Goal: Complete application form

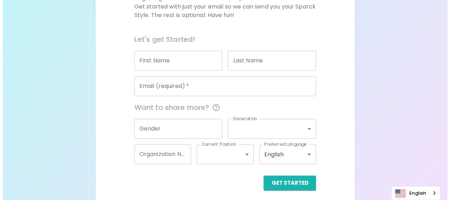
scroll to position [146, 0]
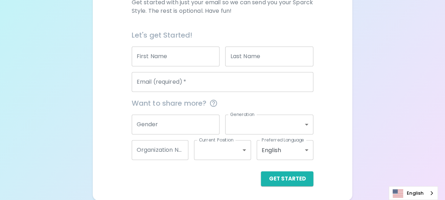
click at [181, 56] on input "First Name" at bounding box center [176, 56] width 88 height 20
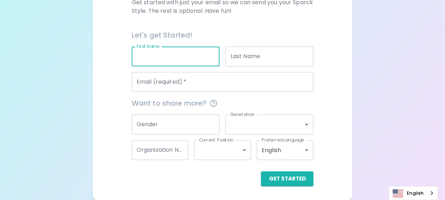
type input "MANIDA"
type input "MANEESUWAN"
type input "[EMAIL_ADDRESS][DOMAIN_NAME]"
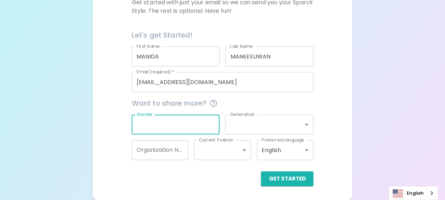
click at [201, 128] on input "Gender" at bounding box center [176, 124] width 88 height 20
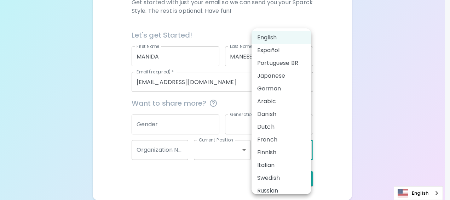
click at [309, 150] on body "Sparck Appreciation Style Quiz We are so excited to work with you to uncover yo…" at bounding box center [225, 27] width 450 height 346
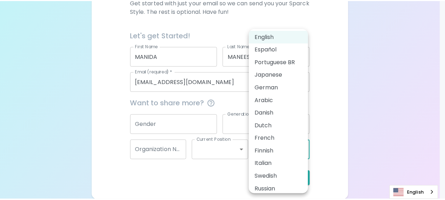
scroll to position [0, 0]
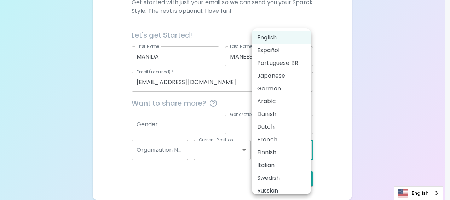
click at [210, 180] on div at bounding box center [225, 100] width 450 height 200
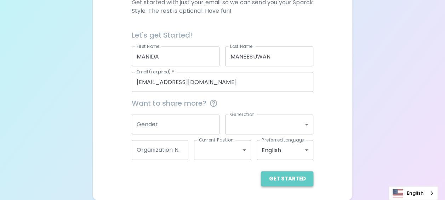
click at [296, 176] on button "Get Started" at bounding box center [287, 178] width 52 height 15
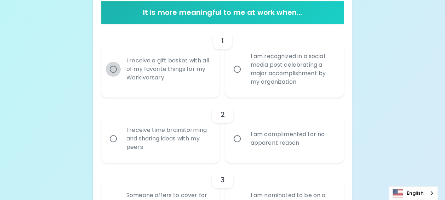
click at [114, 67] on input "I receive a gift basket with all of my favorite things for my Workiversary" at bounding box center [113, 69] width 15 height 15
radio input "true"
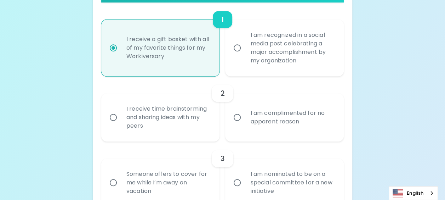
scroll to position [203, 0]
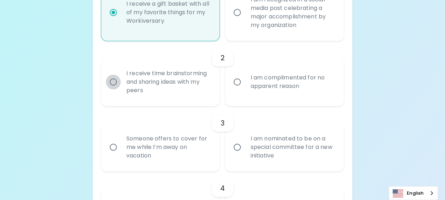
click at [116, 81] on input "I receive time brainstorming and sharing ideas with my peers" at bounding box center [113, 81] width 15 height 15
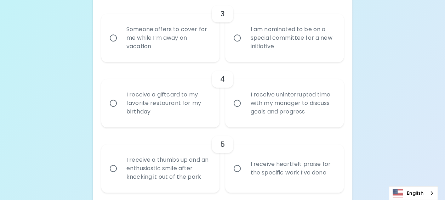
scroll to position [321, 0]
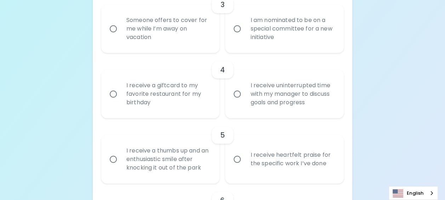
radio input "true"
click at [112, 30] on input "Someone offers to cover for me while I’m away on vacation" at bounding box center [113, 28] width 15 height 15
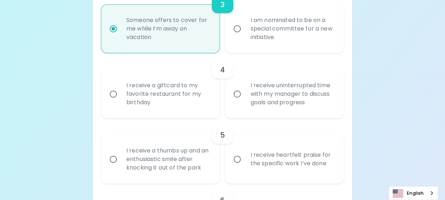
radio input "false"
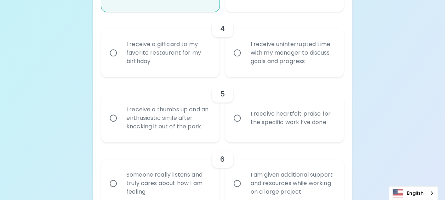
scroll to position [371, 0]
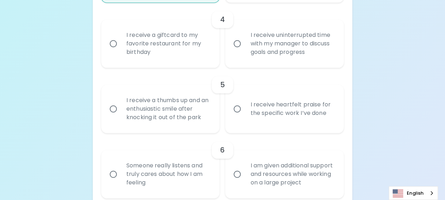
radio input "true"
click at [110, 42] on input "I receive a giftcard to my favorite restaurant for my birthday" at bounding box center [113, 43] width 15 height 15
radio input "false"
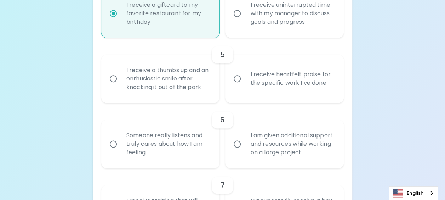
scroll to position [428, 0]
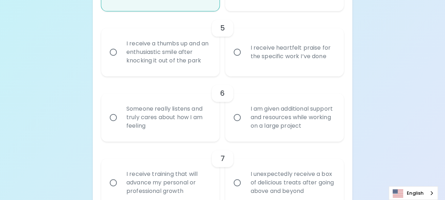
radio input "true"
click at [112, 51] on input "I receive a thumbs up and an enthusiastic smile after knocking it out of the pa…" at bounding box center [113, 52] width 15 height 15
radio input "false"
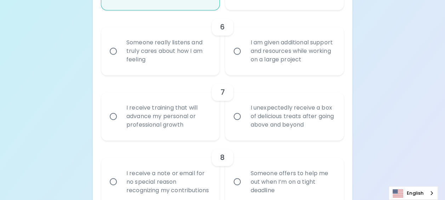
scroll to position [504, 0]
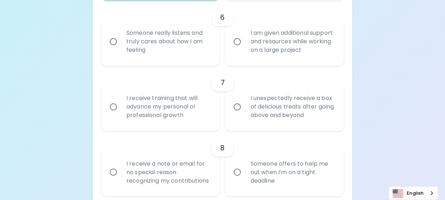
radio input "true"
click at [240, 42] on input "I am given additional support and resources while working on a large project" at bounding box center [237, 41] width 15 height 15
radio input "false"
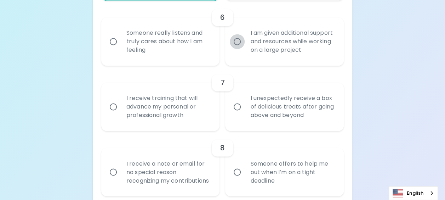
radio input "false"
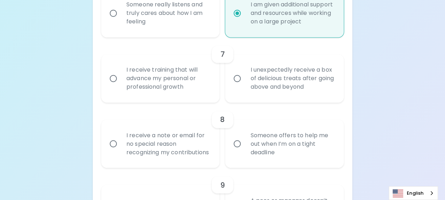
scroll to position [526, 0]
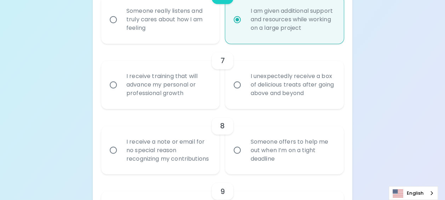
radio input "true"
click at [117, 85] on input "I receive training that will advance my personal or professional growth" at bounding box center [113, 84] width 15 height 15
radio input "false"
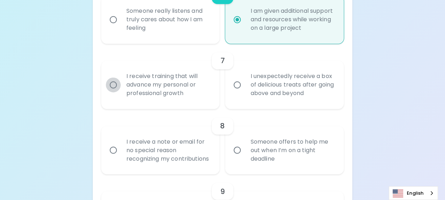
radio input "false"
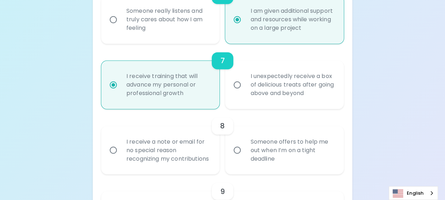
scroll to position [582, 0]
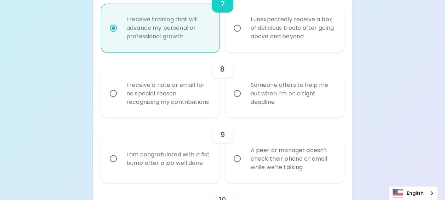
radio input "true"
click at [114, 98] on input "I receive a note or email for no special reason recognizing my contributions" at bounding box center [113, 93] width 15 height 15
radio input "false"
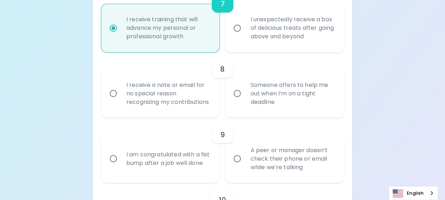
radio input "false"
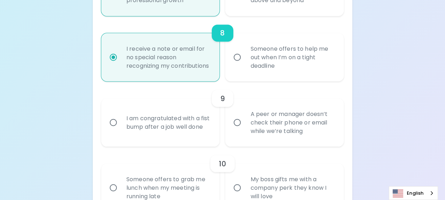
scroll to position [639, 0]
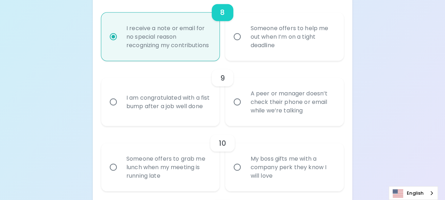
radio input "true"
click at [115, 109] on input "I am congratulated with a fist bump after a job well done" at bounding box center [113, 101] width 15 height 15
radio input "false"
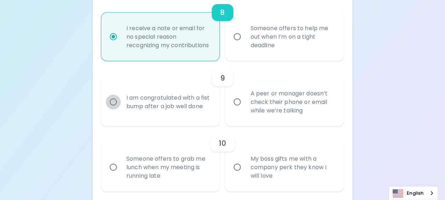
radio input "false"
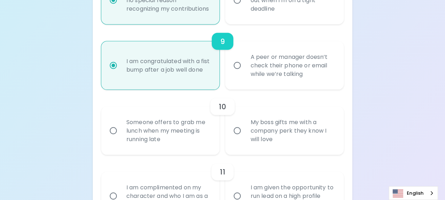
scroll to position [696, 0]
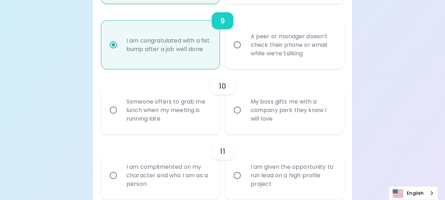
radio input "true"
click at [115, 118] on input "Someone offers to grab me lunch when my meeting is running late" at bounding box center [113, 110] width 15 height 15
radio input "false"
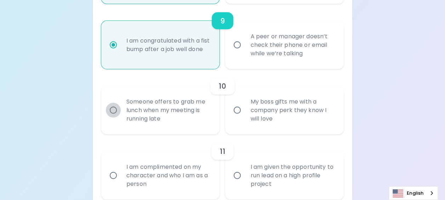
radio input "false"
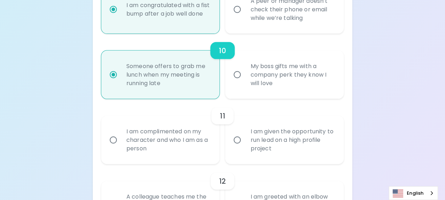
scroll to position [752, 0]
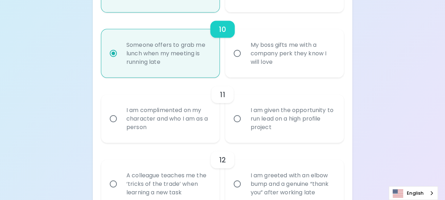
radio input "true"
click at [238, 61] on input "My boss gifts me with a company perk they know I will love" at bounding box center [237, 53] width 15 height 15
radio input "false"
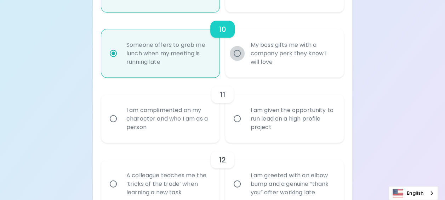
radio input "false"
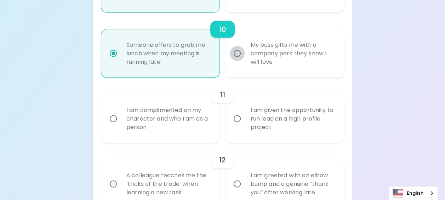
radio input "true"
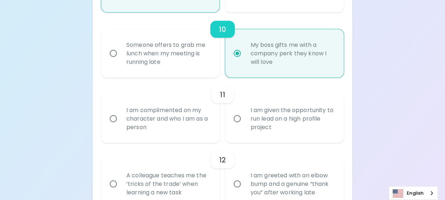
radio input "true"
click at [115, 124] on input "I am complimented on my character and who I am as a person" at bounding box center [113, 118] width 15 height 15
radio input "false"
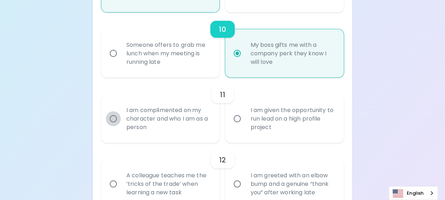
radio input "false"
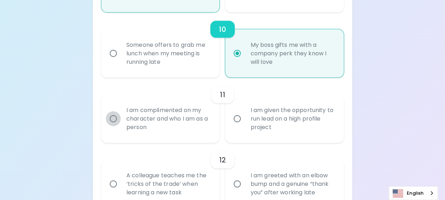
radio input "false"
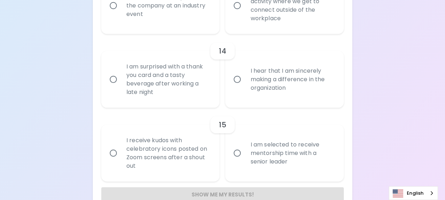
scroll to position [1024, 0]
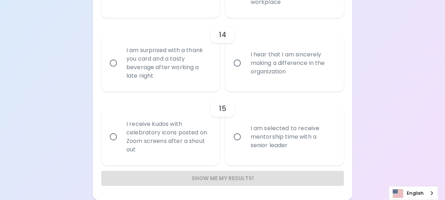
radio input "true"
click at [114, 135] on input "I receive kudos with celebratory icons posted on Zoom screens after a shout out" at bounding box center [113, 136] width 15 height 15
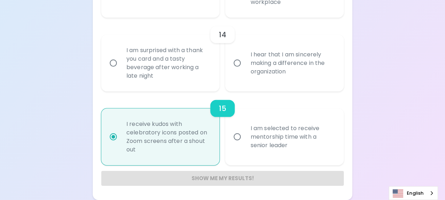
radio input "false"
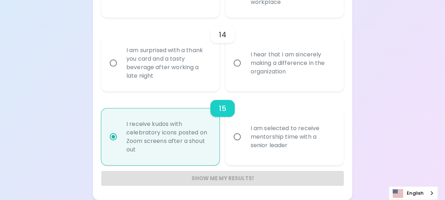
radio input "false"
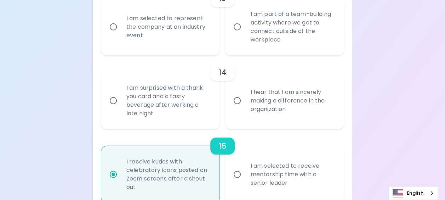
scroll to position [975, 0]
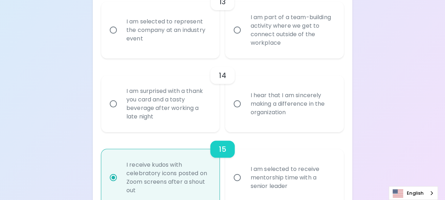
radio input "true"
drag, startPoint x: 115, startPoint y: 114, endPoint x: 120, endPoint y: 115, distance: 5.7
click at [116, 111] on input "I am surprised with a thank you card and a tasty beverage after working a late …" at bounding box center [113, 103] width 15 height 15
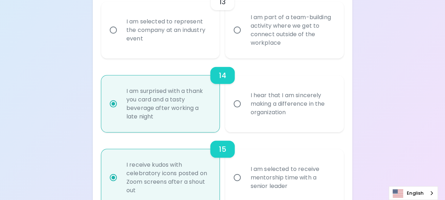
radio input "false"
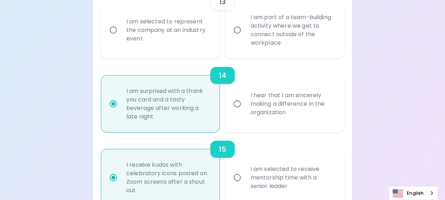
radio input "false"
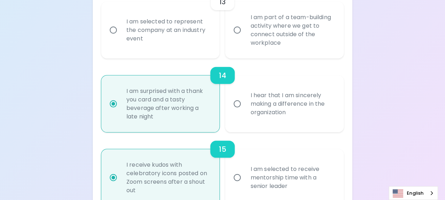
radio input "false"
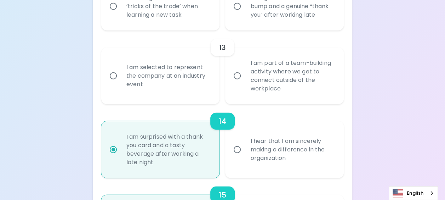
scroll to position [909, 0]
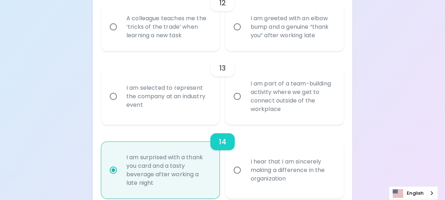
radio input "true"
click at [238, 104] on input "I am part of a team-building activity where we get to connect outside of the wo…" at bounding box center [237, 96] width 15 height 15
radio input "false"
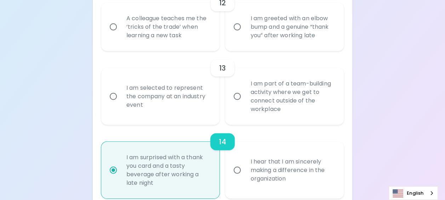
radio input "false"
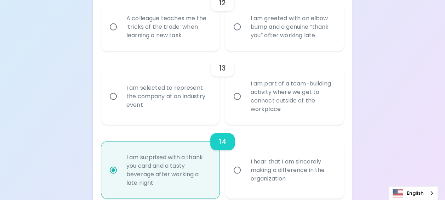
radio input "false"
radio input "true"
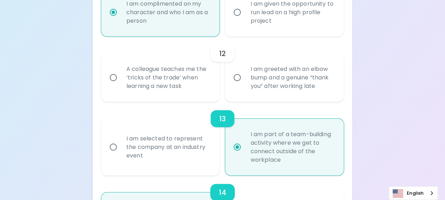
scroll to position [812, 0]
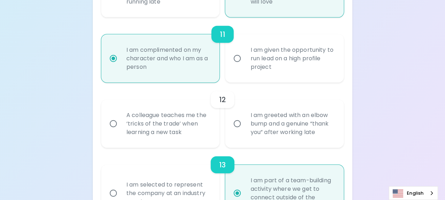
radio input "true"
click at [113, 131] on input "A colleague teaches me the ‘tricks of the trade’ when learning a new task" at bounding box center [113, 123] width 15 height 15
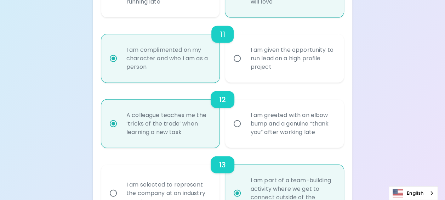
radio input "false"
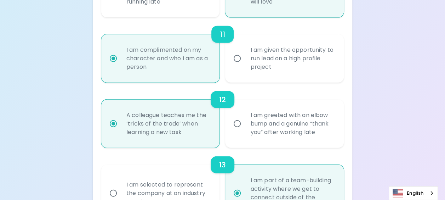
radio input "false"
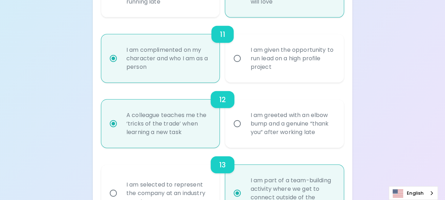
radio input "false"
radio input "true"
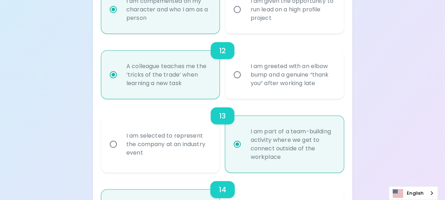
scroll to position [1024, 0]
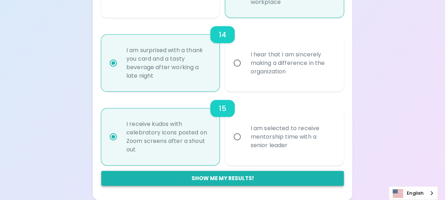
radio input "true"
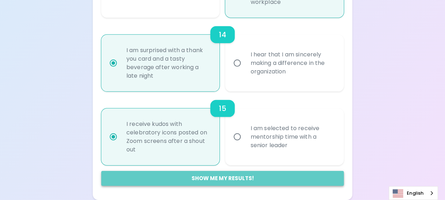
click at [227, 181] on button "Show me my results!" at bounding box center [222, 178] width 243 height 15
radio input "false"
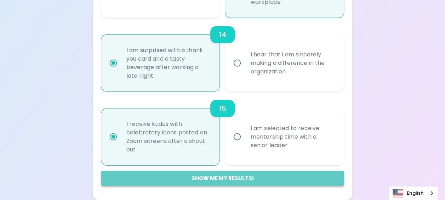
radio input "false"
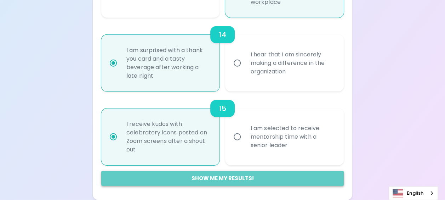
radio input "false"
radio input "true"
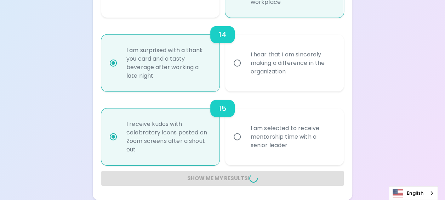
radio input "false"
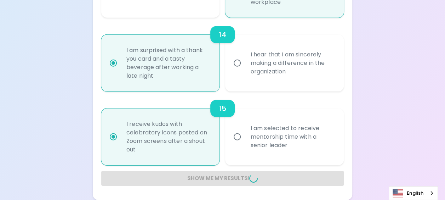
radio input "false"
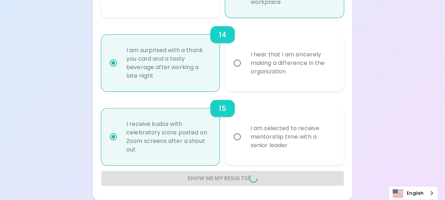
radio input "false"
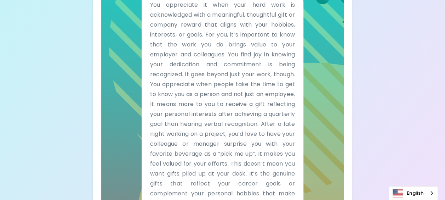
scroll to position [246, 0]
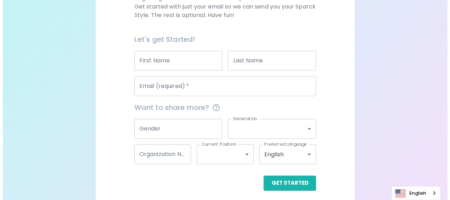
scroll to position [146, 0]
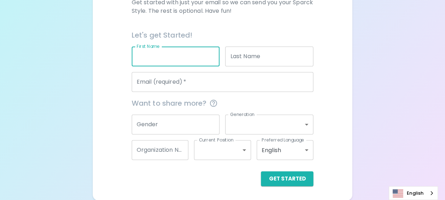
click at [190, 57] on input "First Name" at bounding box center [176, 56] width 88 height 20
type input "MANIDA"
type input "MANEESUWAN"
type input "[EMAIL_ADDRESS][DOMAIN_NAME]"
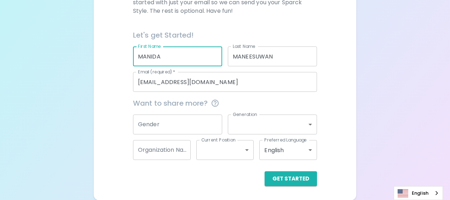
click at [308, 151] on body "Sparck Appreciation Style Quiz We are so excited to work with you to uncover yo…" at bounding box center [225, 27] width 450 height 346
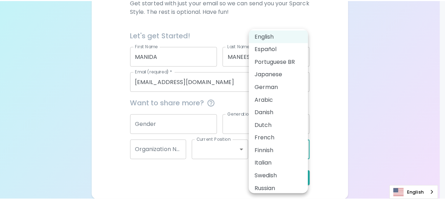
scroll to position [0, 0]
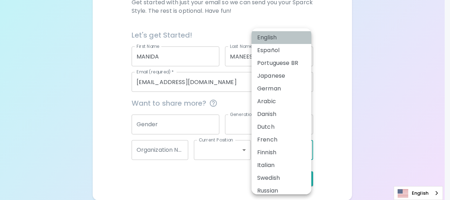
click at [272, 38] on li "English" at bounding box center [282, 37] width 60 height 13
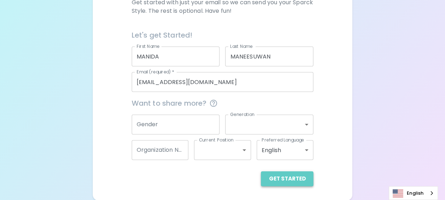
click at [290, 180] on button "Get Started" at bounding box center [287, 178] width 52 height 15
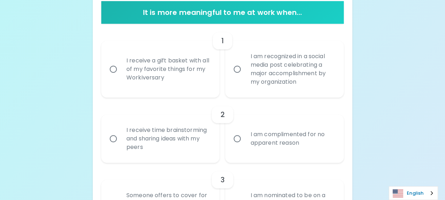
click at [424, 193] on link "English" at bounding box center [413, 192] width 49 height 13
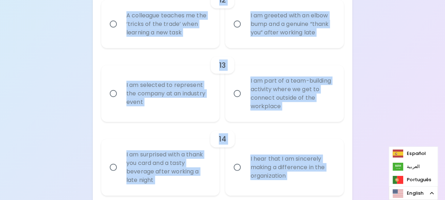
scroll to position [1024, 0]
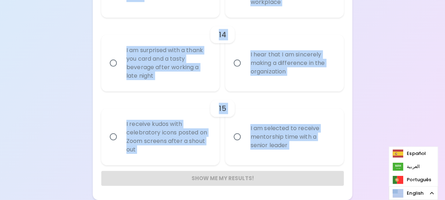
drag, startPoint x: 126, startPoint y: 84, endPoint x: 299, endPoint y: 168, distance: 192.6
drag, startPoint x: 299, startPoint y: 168, endPoint x: 267, endPoint y: 128, distance: 50.9
copy div "L ipsumdo s amet consec adip eli se do eiusmodt incidi utl et Doloremagnaa E ad…"
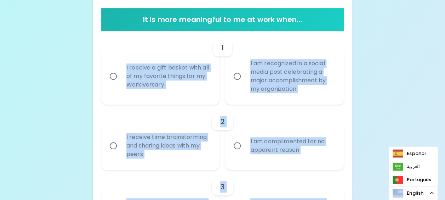
scroll to position [131, 0]
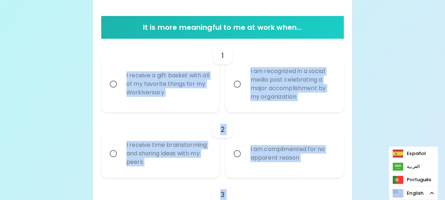
click at [170, 102] on div "I receive a gift basket with all of my favorite things for my Workiversary" at bounding box center [168, 84] width 95 height 42
click at [121, 91] on input "I receive a gift basket with all of my favorite things for my Workiversary" at bounding box center [113, 83] width 15 height 15
radio input "true"
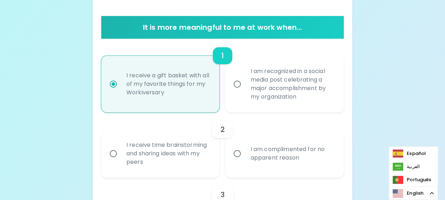
scroll to position [188, 0]
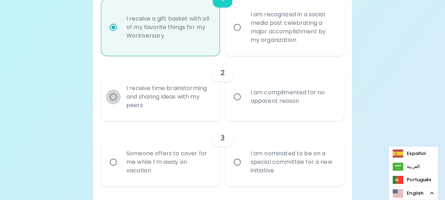
click at [113, 95] on input "I receive time brainstorming and sharing ideas with my peers" at bounding box center [113, 96] width 15 height 15
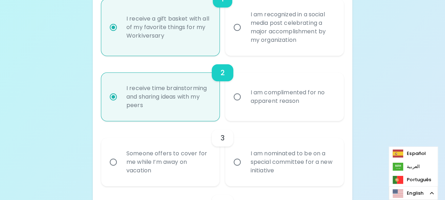
scroll to position [244, 0]
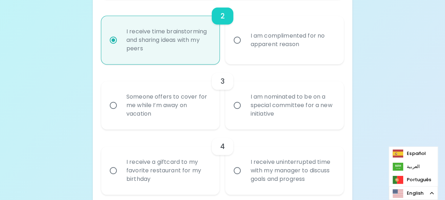
radio input "true"
drag, startPoint x: 114, startPoint y: 101, endPoint x: 123, endPoint y: 104, distance: 9.0
click at [114, 102] on input "Someone offers to cover for me while I’m away on vacation" at bounding box center [113, 105] width 15 height 15
radio input "false"
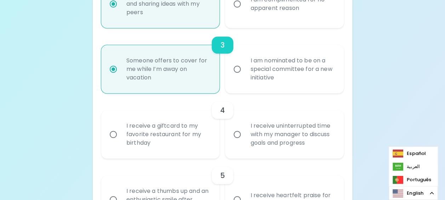
scroll to position [301, 0]
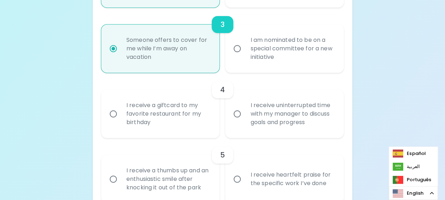
radio input "true"
click at [118, 115] on input "I receive a giftcard to my favorite restaurant for my birthday" at bounding box center [113, 113] width 15 height 15
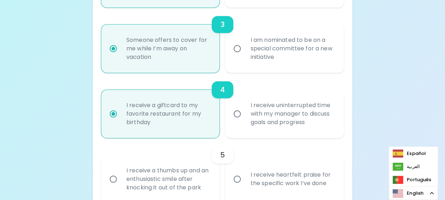
radio input "false"
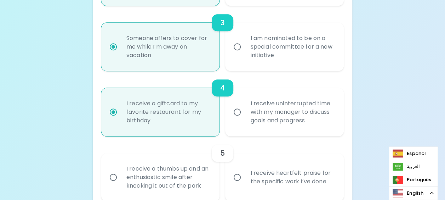
scroll to position [358, 0]
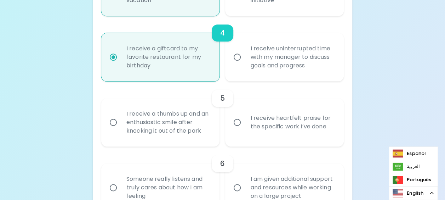
radio input "true"
drag, startPoint x: 112, startPoint y: 120, endPoint x: 127, endPoint y: 130, distance: 18.2
click at [112, 121] on input "I receive a thumbs up and an enthusiastic smile after knocking it out of the pa…" at bounding box center [113, 122] width 15 height 15
radio input "false"
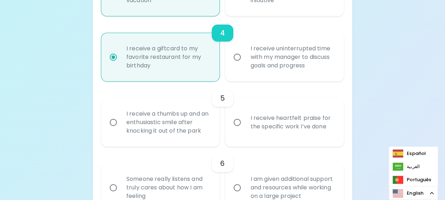
radio input "false"
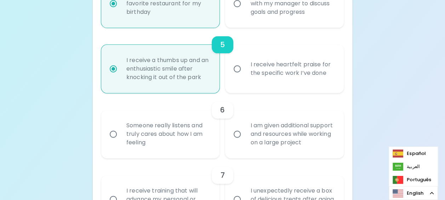
scroll to position [414, 0]
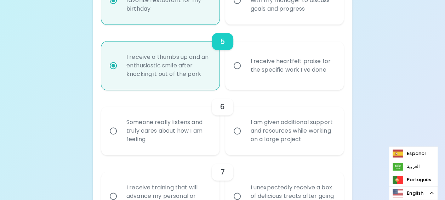
radio input "true"
click at [240, 132] on input "I am given additional support and resources while working on a large project" at bounding box center [237, 130] width 15 height 15
radio input "false"
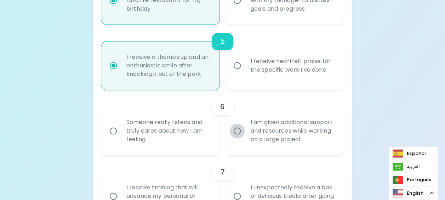
radio input "false"
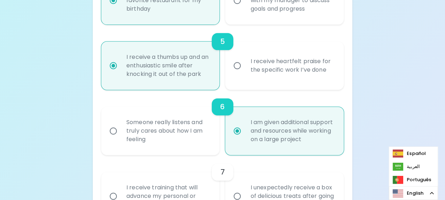
scroll to position [471, 0]
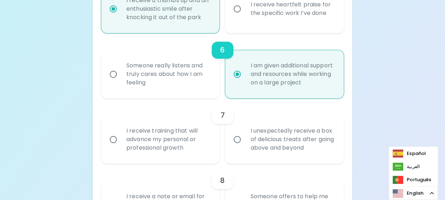
radio input "true"
click at [239, 138] on input "I unexpectedly receive a box of delicious treats after going above and beyond" at bounding box center [237, 139] width 15 height 15
radio input "false"
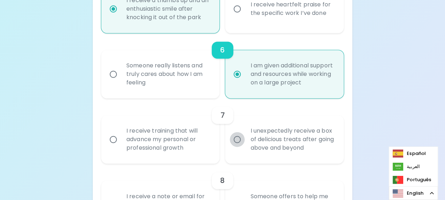
radio input "false"
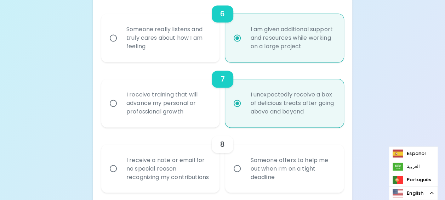
scroll to position [528, 0]
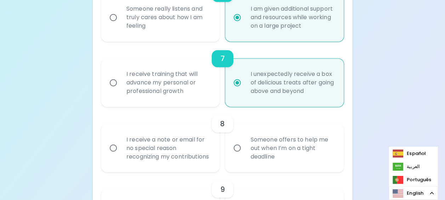
radio input "true"
click at [115, 151] on input "I receive a note or email for no special reason recognizing my contributions" at bounding box center [113, 147] width 15 height 15
radio input "false"
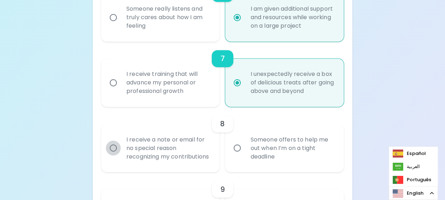
radio input "false"
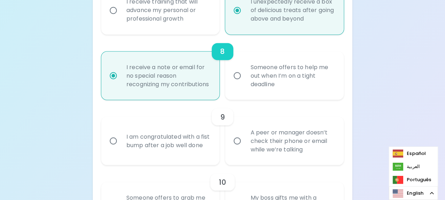
scroll to position [620, 0]
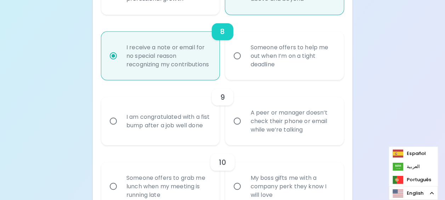
radio input "true"
click at [110, 128] on input "I am congratulated with a fist bump after a job well done" at bounding box center [113, 120] width 15 height 15
radio input "false"
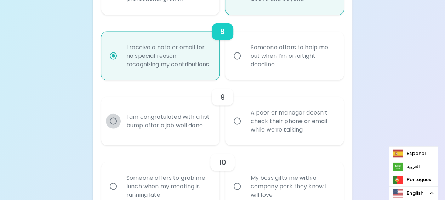
radio input "false"
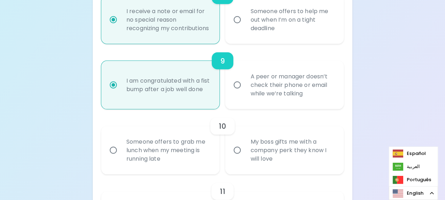
scroll to position [676, 0]
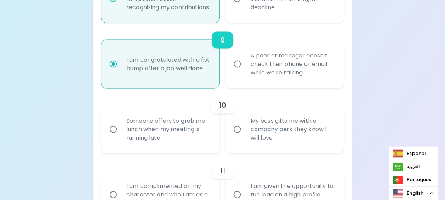
radio input "true"
click at [118, 137] on input "Someone offers to grab me lunch when my meeting is running late" at bounding box center [113, 129] width 15 height 15
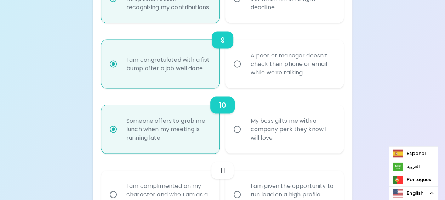
radio input "false"
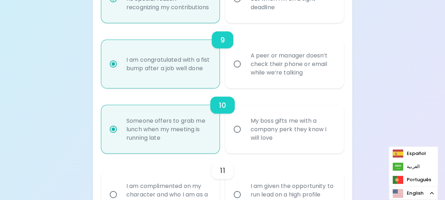
radio input "false"
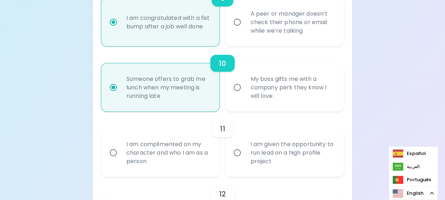
scroll to position [733, 0]
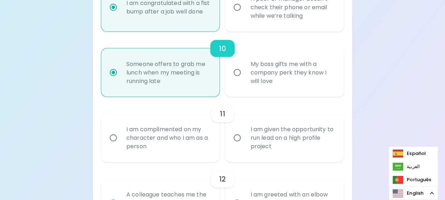
radio input "true"
drag, startPoint x: 238, startPoint y: 147, endPoint x: 242, endPoint y: 148, distance: 4.4
click at [239, 145] on input "I am given the opportunity to run lead on a high profile project" at bounding box center [237, 137] width 15 height 15
radio input "false"
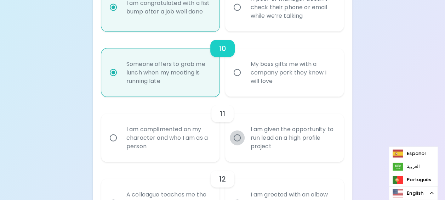
radio input "false"
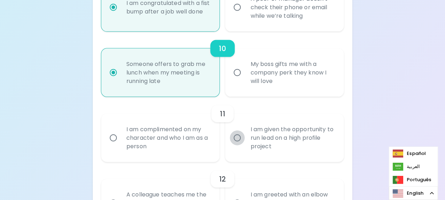
radio input "false"
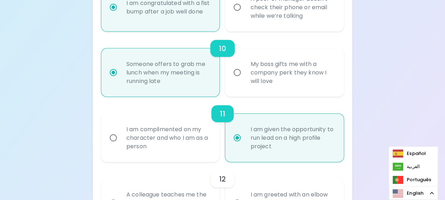
scroll to position [790, 0]
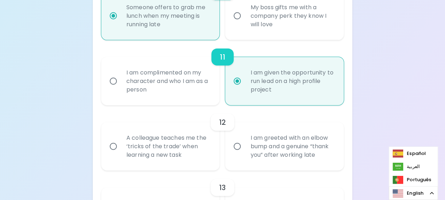
radio input "true"
click at [108, 154] on input "A colleague teaches me the ‘tricks of the trade’ when learning a new task" at bounding box center [113, 146] width 15 height 15
radio input "false"
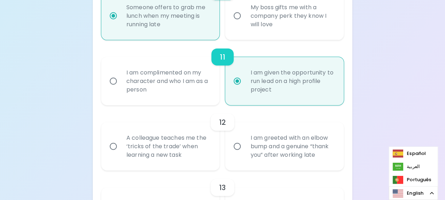
radio input "false"
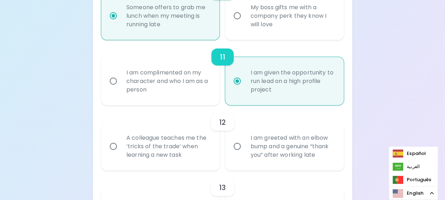
radio input "false"
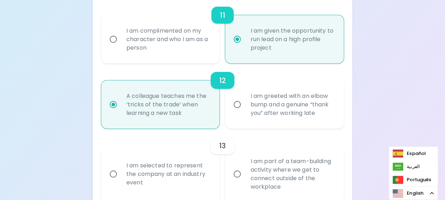
scroll to position [846, 0]
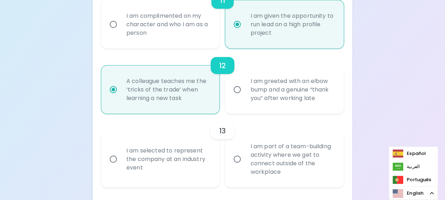
radio input "true"
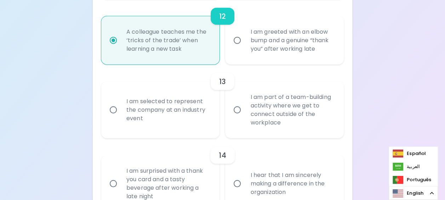
scroll to position [917, 0]
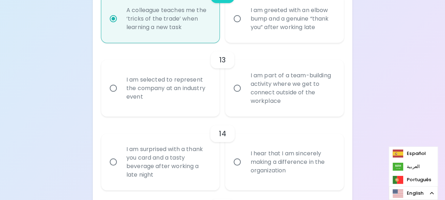
click at [240, 169] on input "I hear that I am sincerely making a difference in the organization" at bounding box center [237, 161] width 15 height 15
radio input "false"
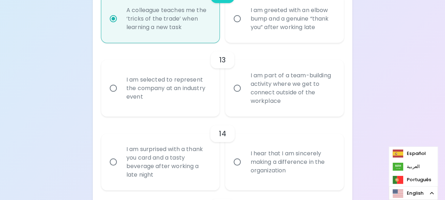
radio input "false"
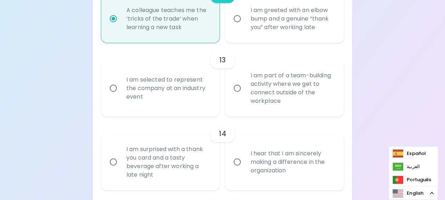
radio input "false"
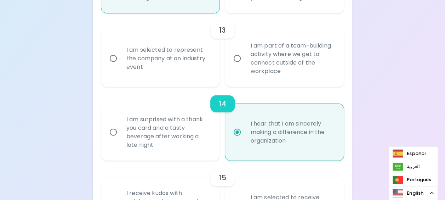
scroll to position [974, 0]
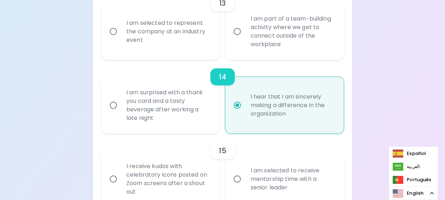
radio input "true"
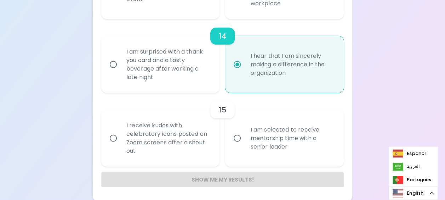
scroll to position [1024, 0]
click at [237, 138] on input "I am selected to receive mentorship time with a senior leader" at bounding box center [237, 136] width 15 height 15
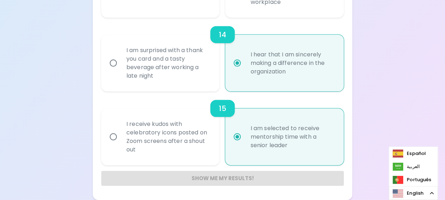
radio input "false"
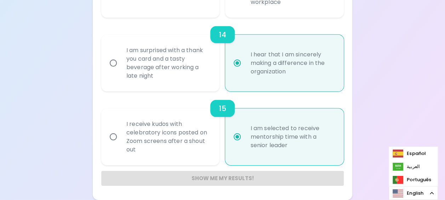
radio input "false"
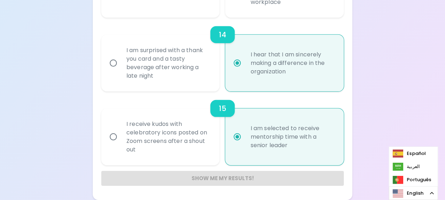
radio input "false"
radio input "true"
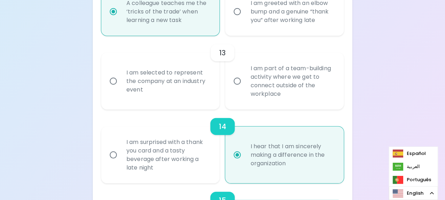
scroll to position [918, 0]
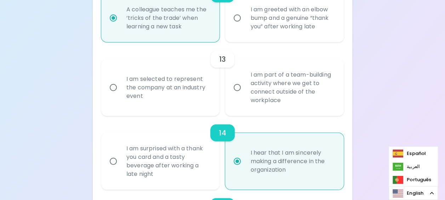
click at [238, 95] on input "I am part of a team-building activity where we get to connect outside of the wo…" at bounding box center [237, 87] width 15 height 15
radio input "false"
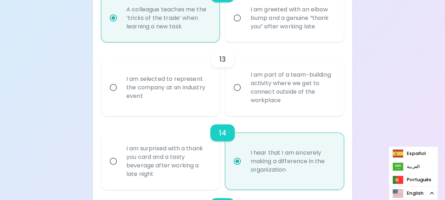
radio input "false"
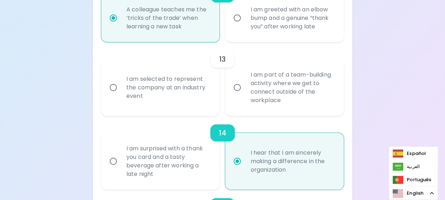
radio input "false"
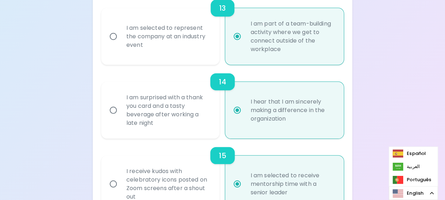
scroll to position [975, 0]
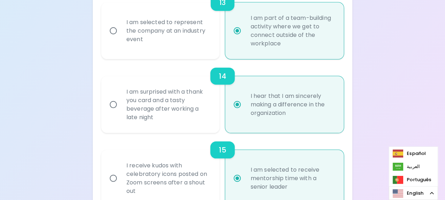
radio input "true"
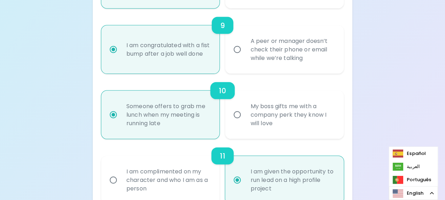
scroll to position [690, 0]
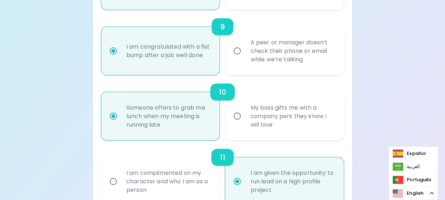
radio input "true"
click at [241, 124] on input "My boss gifts me with a company perk they know I will love" at bounding box center [237, 116] width 15 height 15
radio input "false"
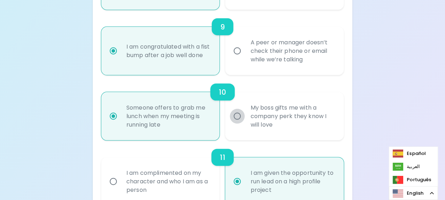
radio input "false"
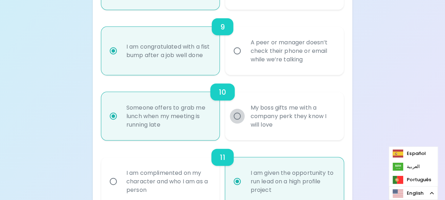
radio input "false"
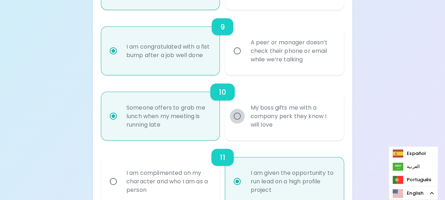
radio input "false"
radio input "true"
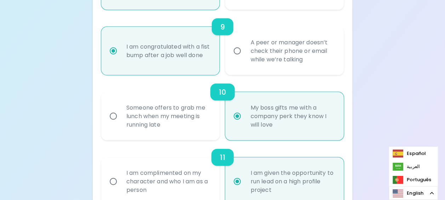
radio input "true"
click at [239, 58] on input "A peer or manager doesn’t check their phone or email while we’re talking" at bounding box center [237, 51] width 15 height 15
radio input "false"
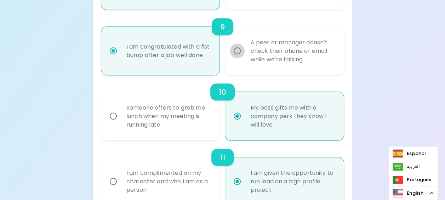
radio input "false"
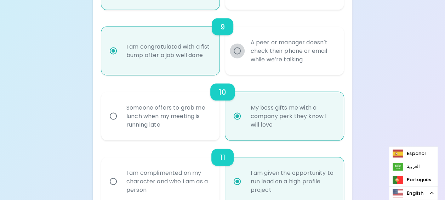
radio input "false"
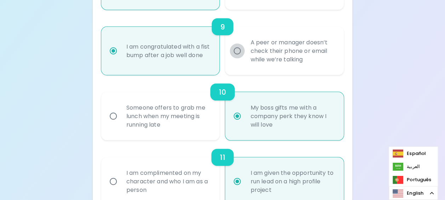
radio input "false"
radio input "true"
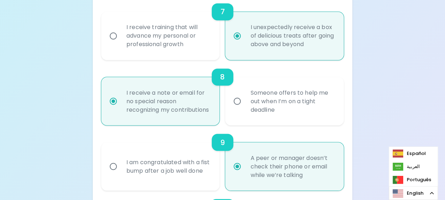
scroll to position [569, 0]
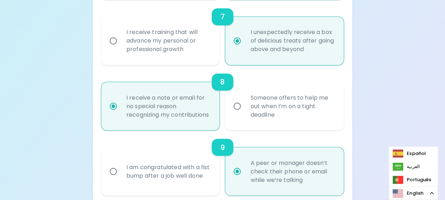
radio input "true"
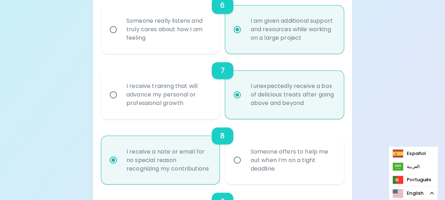
scroll to position [453, 0]
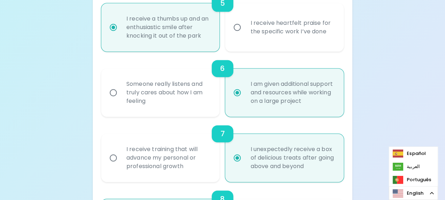
radio input "true"
click at [116, 157] on input "I receive training that will advance my personal or professional growth" at bounding box center [113, 157] width 15 height 15
radio input "false"
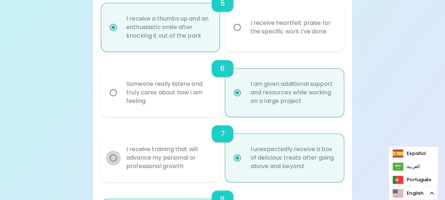
radio input "false"
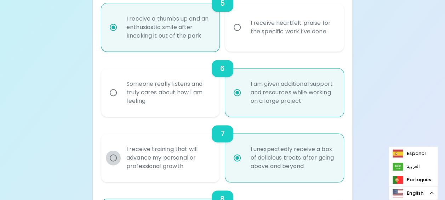
radio input "false"
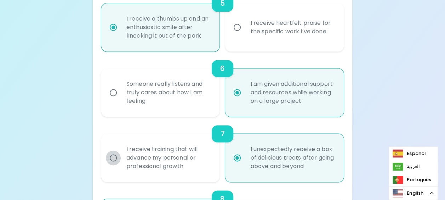
radio input "false"
radio input "true"
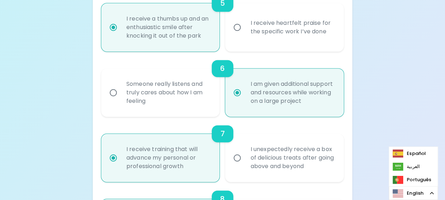
radio input "true"
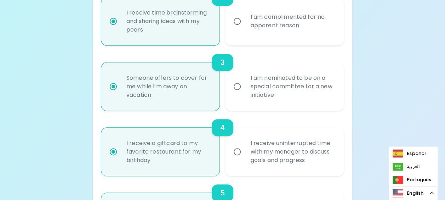
scroll to position [266, 0]
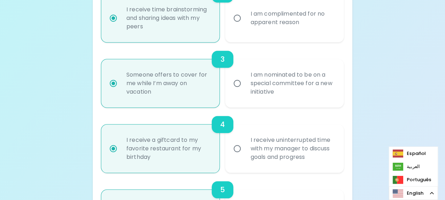
radio input "true"
click at [241, 84] on input "I am nominated to be on a special committee for a new initiative" at bounding box center [237, 83] width 15 height 15
radio input "false"
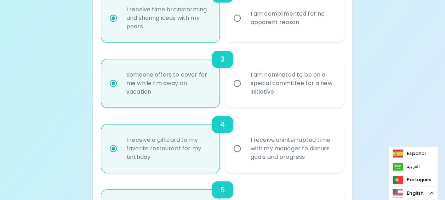
radio input "false"
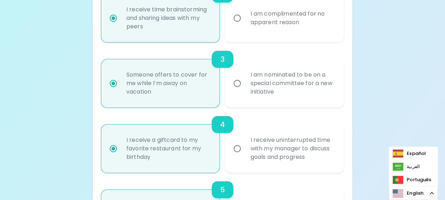
radio input "false"
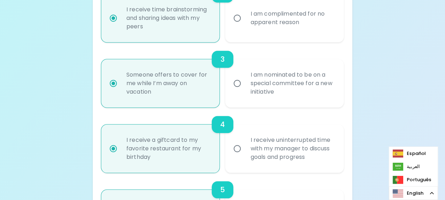
radio input "false"
radio input "true"
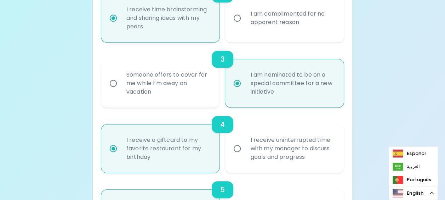
radio input "true"
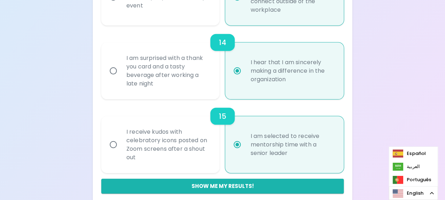
scroll to position [1024, 0]
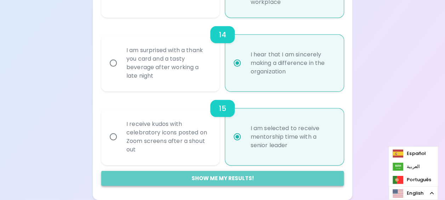
click at [220, 179] on button "Show me my results!" at bounding box center [222, 178] width 243 height 15
radio input "false"
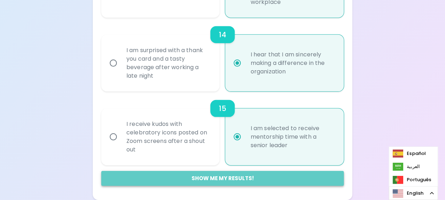
radio input "false"
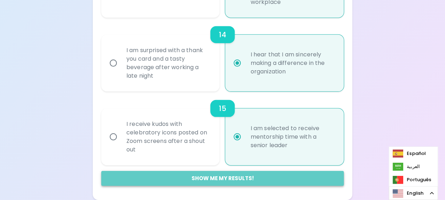
radio input "false"
radio input "true"
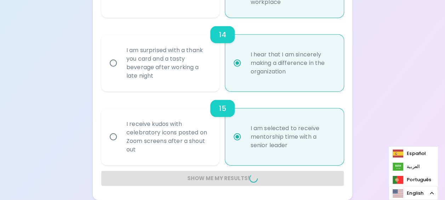
radio input "false"
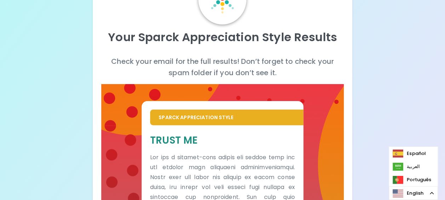
scroll to position [96, 0]
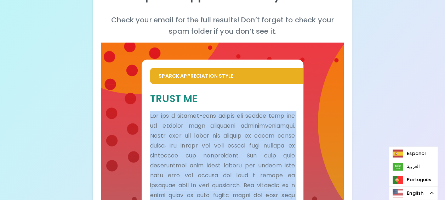
drag, startPoint x: 283, startPoint y: 164, endPoint x: 142, endPoint y: 117, distance: 148.5
copy p "Lor ips d sitamet-cons adipis eli seddoe temp inc utl etdolor magn aliquaeni ad…"
